Goal: Task Accomplishment & Management: Manage account settings

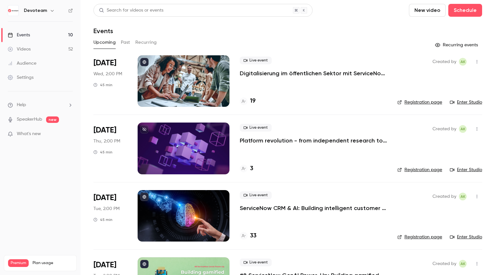
click at [250, 172] on div "3" at bounding box center [247, 169] width 14 height 9
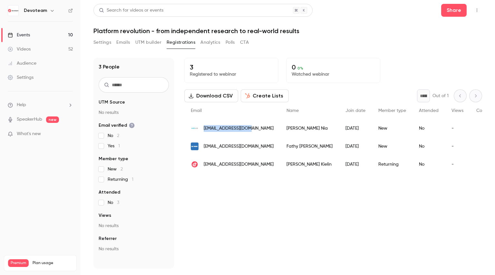
drag, startPoint x: 203, startPoint y: 129, endPoint x: 248, endPoint y: 128, distance: 45.1
click at [248, 128] on div "[EMAIL_ADDRESS][DOMAIN_NAME]" at bounding box center [232, 128] width 96 height 18
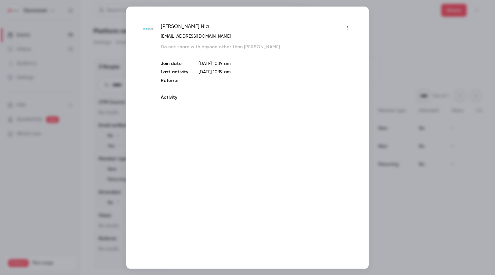
copy span "[EMAIL_ADDRESS][DOMAIN_NAME]"
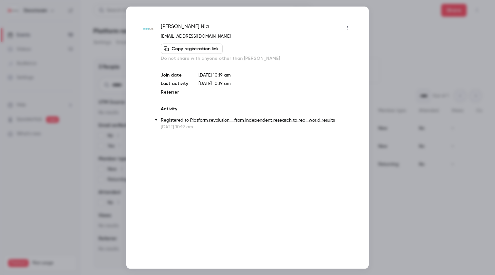
click at [411, 37] on div at bounding box center [247, 137] width 495 height 275
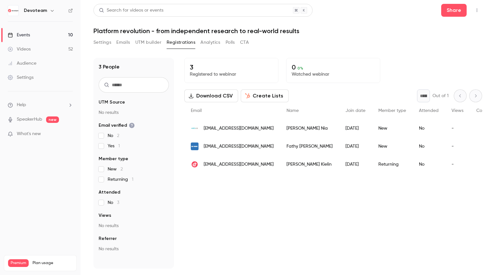
click at [241, 149] on span "[EMAIL_ADDRESS][DOMAIN_NAME]" at bounding box center [238, 146] width 70 height 7
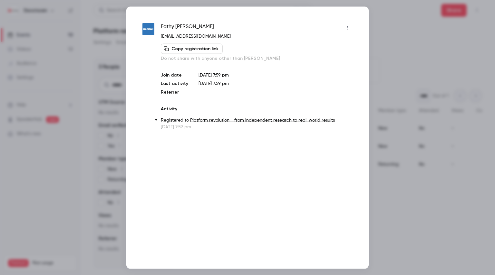
drag, startPoint x: 240, startPoint y: 39, endPoint x: 160, endPoint y: 38, distance: 79.9
click at [160, 38] on div "[PERSON_NAME] [PERSON_NAME][EMAIL_ADDRESS][PERSON_NAME][DOMAIN_NAME] Copy regis…" at bounding box center [247, 77] width 210 height 108
copy link "[EMAIL_ADDRESS][DOMAIN_NAME]"
click at [415, 75] on div at bounding box center [247, 137] width 495 height 275
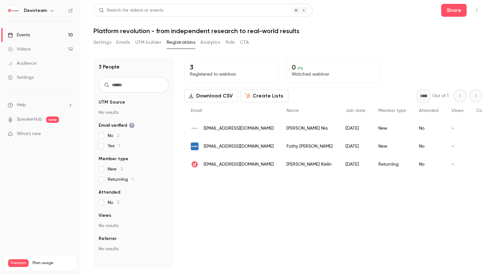
click at [250, 162] on span "[EMAIL_ADDRESS][DOMAIN_NAME]" at bounding box center [238, 164] width 70 height 7
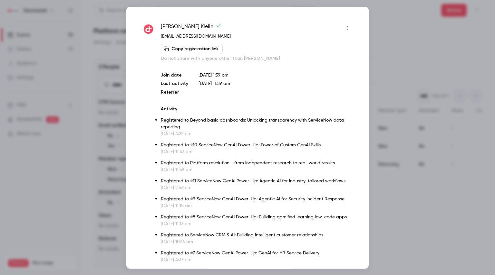
click at [417, 87] on div at bounding box center [247, 137] width 495 height 275
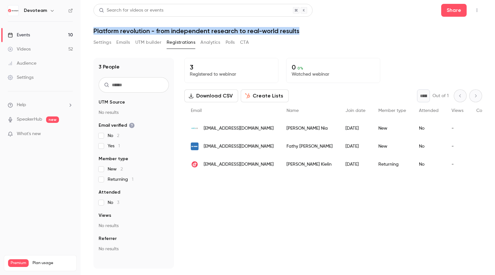
drag, startPoint x: 93, startPoint y: 31, endPoint x: 310, endPoint y: 30, distance: 217.0
click at [310, 30] on main "Search for videos or events Share Platform revolution - from independent resear…" at bounding box center [287, 137] width 414 height 275
copy h1 "Platform revolution - from independent research to real-world results"
click at [55, 36] on link "Events 10" at bounding box center [40, 35] width 80 height 14
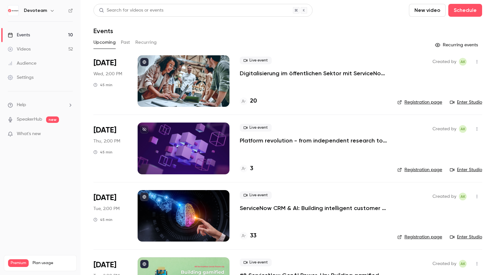
click at [476, 129] on icon "button" at bounding box center [476, 130] width 1 height 4
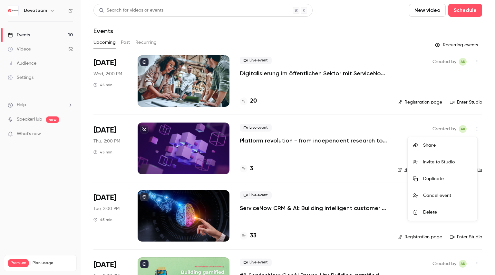
click at [437, 198] on div "Cancel event" at bounding box center [447, 196] width 49 height 6
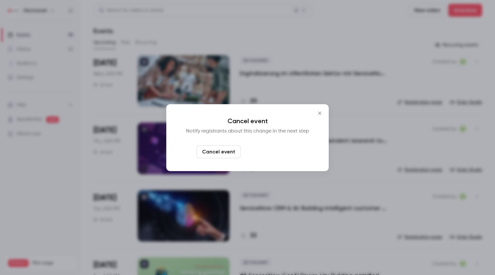
click at [281, 153] on button "Cancel and notify" at bounding box center [270, 152] width 55 height 13
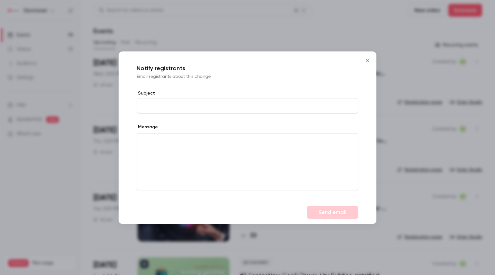
click at [169, 101] on input "Subject" at bounding box center [248, 105] width 222 height 15
click at [203, 147] on div "editor" at bounding box center [247, 162] width 221 height 57
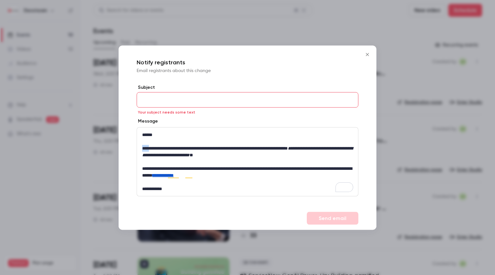
drag, startPoint x: 149, startPoint y: 148, endPoint x: 136, endPoint y: 148, distance: 13.2
click at [136, 148] on div "**********" at bounding box center [247, 145] width 258 height 123
click at [172, 187] on p "**********" at bounding box center [247, 188] width 211 height 7
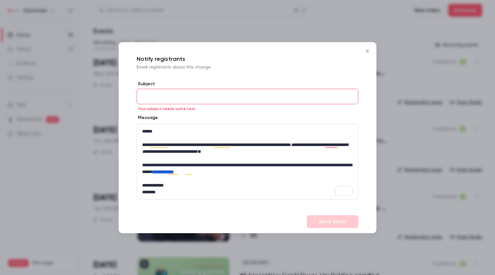
click at [150, 96] on input "Subject" at bounding box center [248, 96] width 222 height 15
paste input "**********"
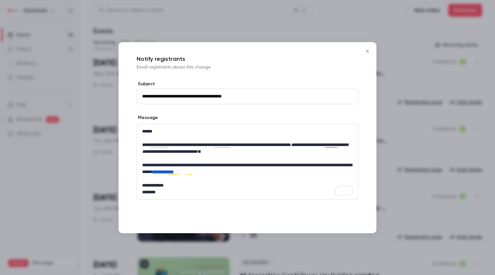
type input "**********"
click at [328, 219] on button "Send email" at bounding box center [333, 221] width 52 height 13
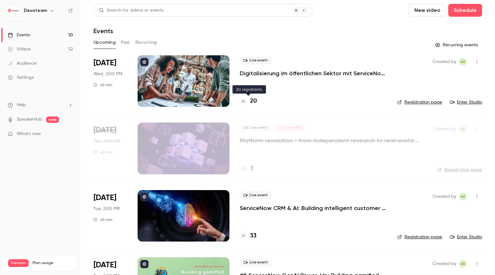
click at [252, 100] on h4 "20" at bounding box center [253, 101] width 7 height 9
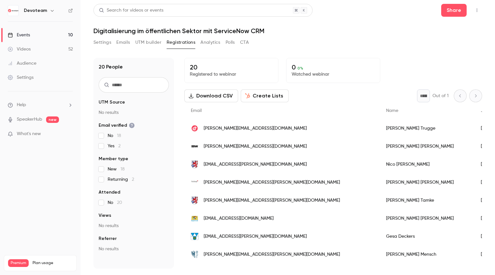
click at [43, 35] on link "Events 10" at bounding box center [40, 35] width 80 height 14
